Goal: Information Seeking & Learning: Learn about a topic

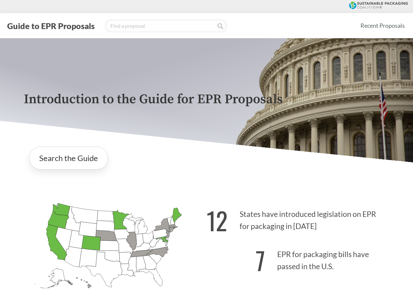
click at [169, 171] on div "Search the Guide" at bounding box center [207, 157] width 366 height 33
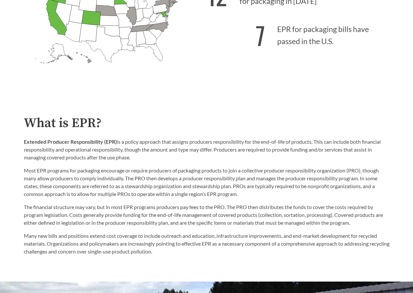
scroll to position [229, 0]
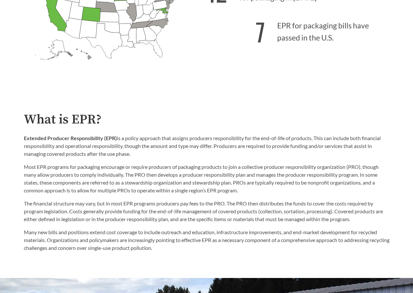
click at [261, 36] on strong "7" at bounding box center [260, 31] width 9 height 36
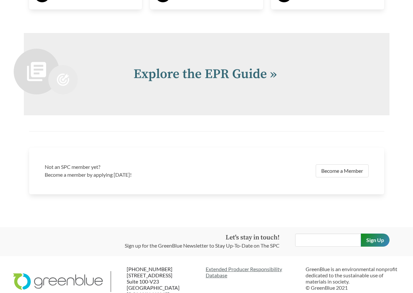
scroll to position [1339, 0]
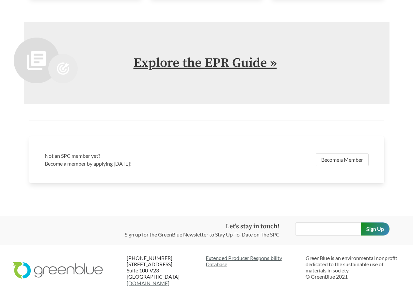
click at [174, 66] on link "Explore the EPR Guide »" at bounding box center [205, 63] width 143 height 16
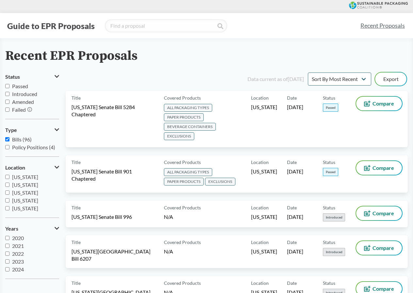
click at [168, 58] on div "Recent EPR Proposals" at bounding box center [206, 56] width 403 height 15
drag, startPoint x: 19, startPoint y: 87, endPoint x: 25, endPoint y: 87, distance: 5.9
click at [19, 87] on span "Passed" at bounding box center [20, 86] width 16 height 6
click at [9, 87] on input "Passed" at bounding box center [7, 86] width 4 height 4
checkbox input "true"
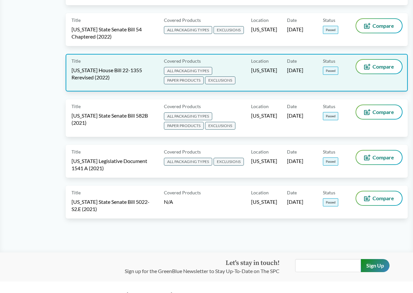
scroll to position [414, 0]
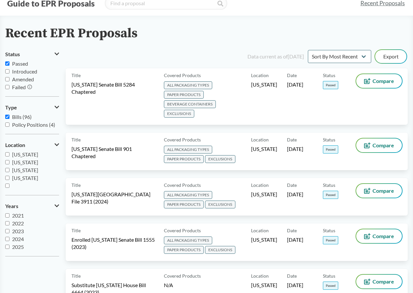
scroll to position [33, 0]
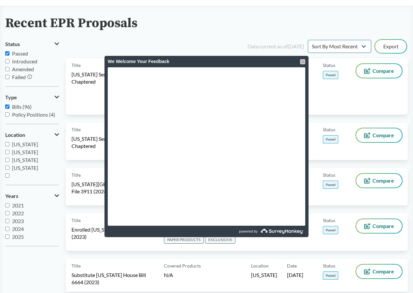
click at [304, 63] on div at bounding box center [302, 61] width 5 height 5
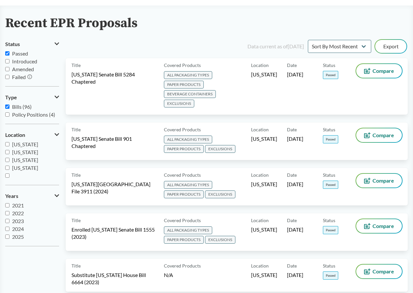
click at [207, 37] on div "Recent EPR Proposals Status Passed Introduced Amended Failed Type Bills (96) Po…" at bounding box center [206, 292] width 413 height 552
